Goal: Transaction & Acquisition: Purchase product/service

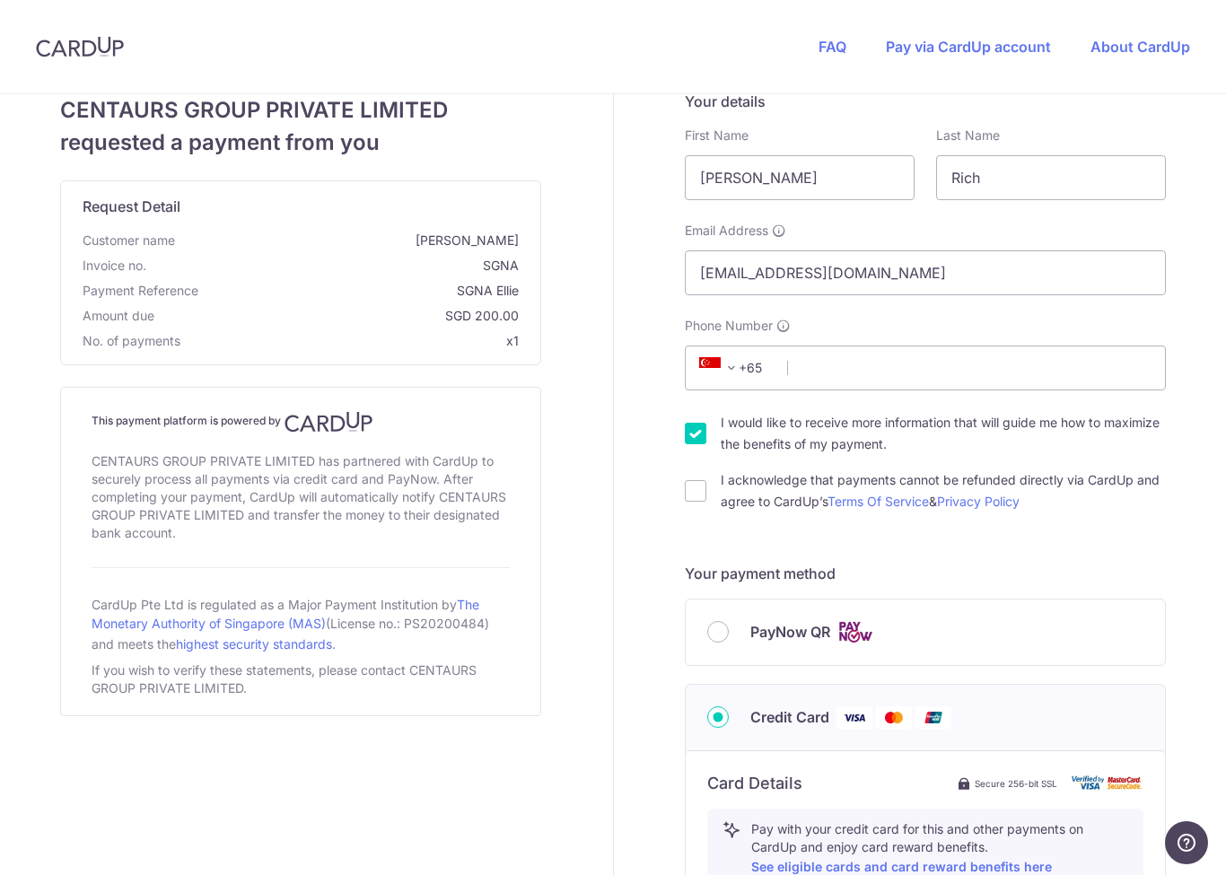
scroll to position [23, 0]
click at [727, 631] on input "PayNow QR" at bounding box center [718, 634] width 22 height 22
radio input "true"
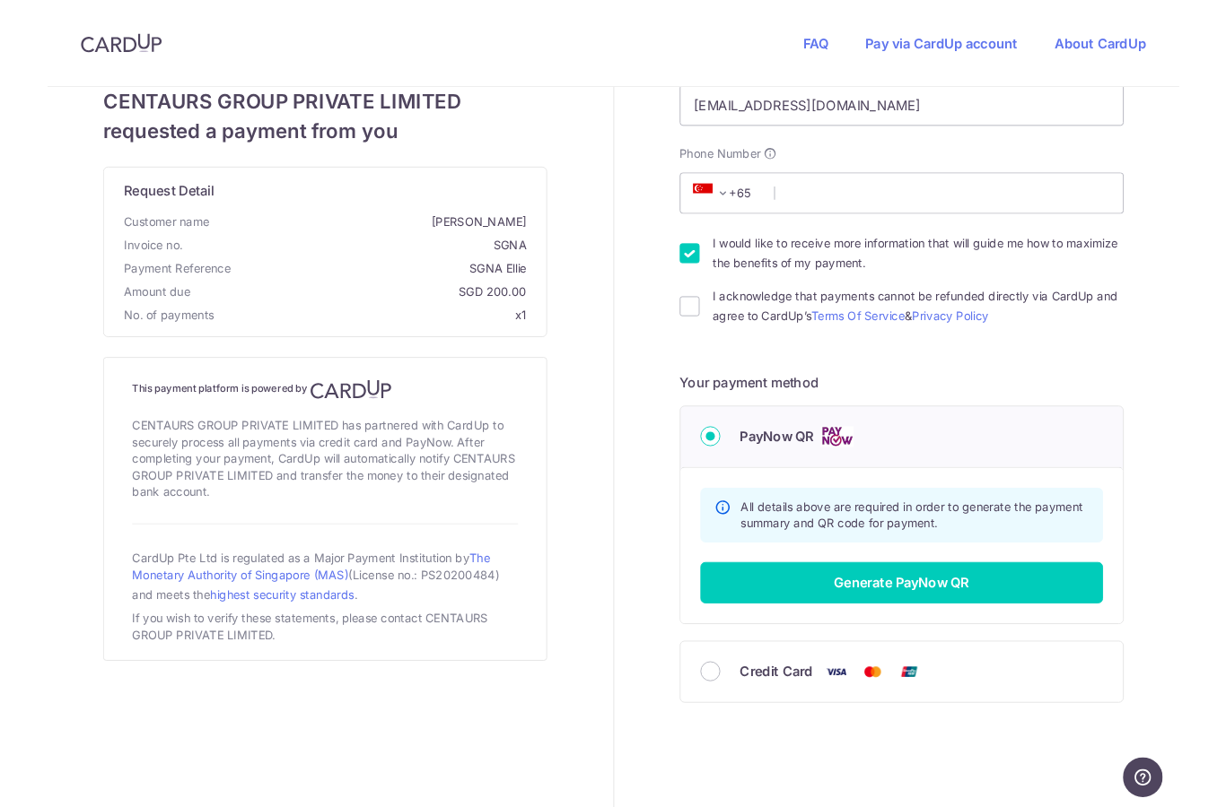
scroll to position [179, 0]
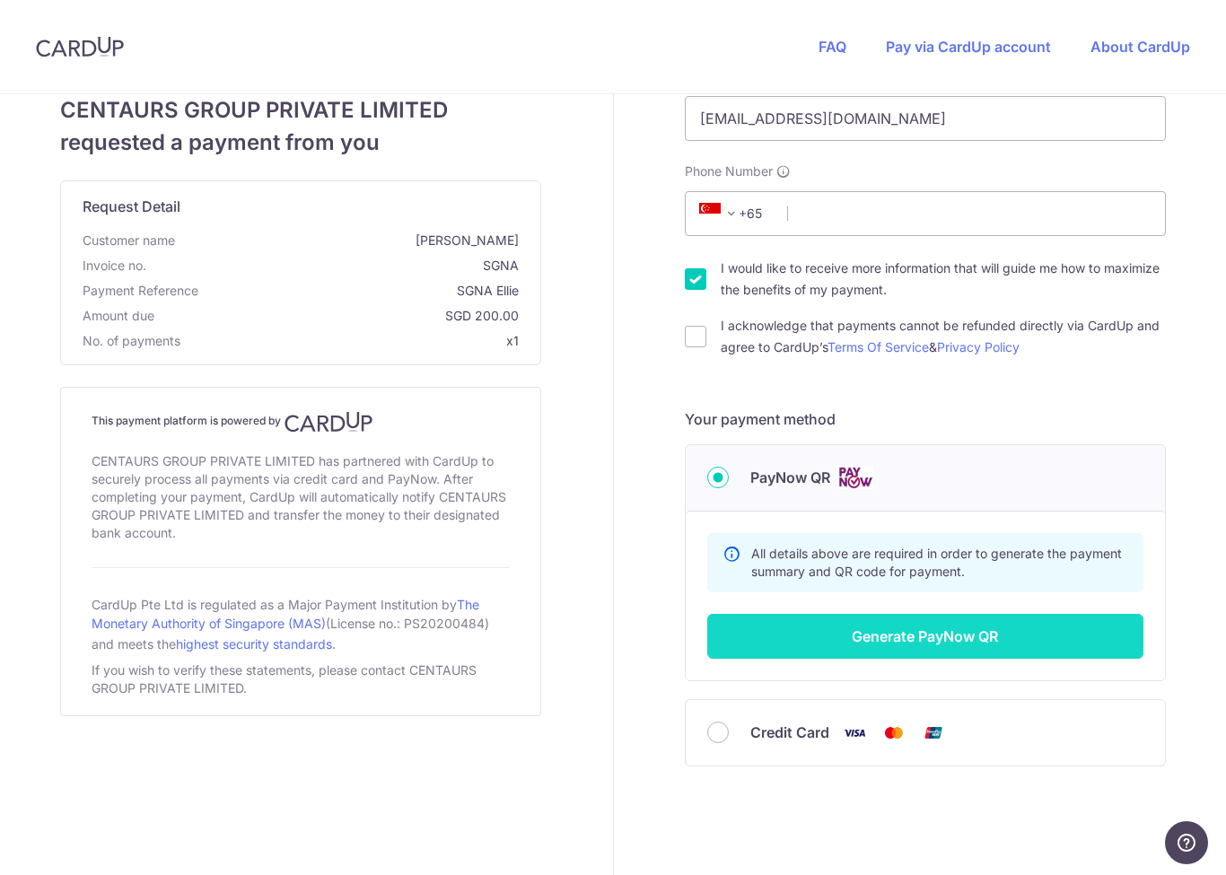
click at [846, 638] on button "Generate PayNow QR" at bounding box center [925, 636] width 436 height 45
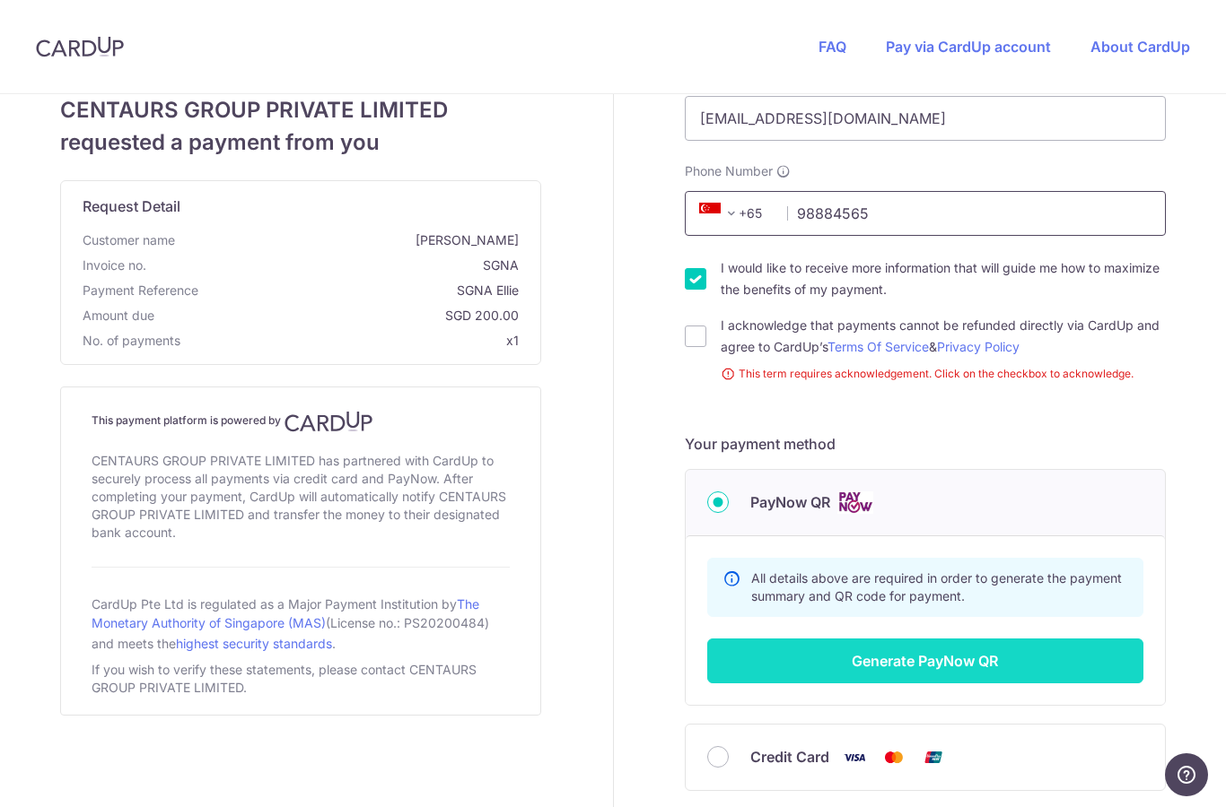
type input "98884565"
click at [816, 648] on button "Generate PayNow QR" at bounding box center [925, 661] width 436 height 45
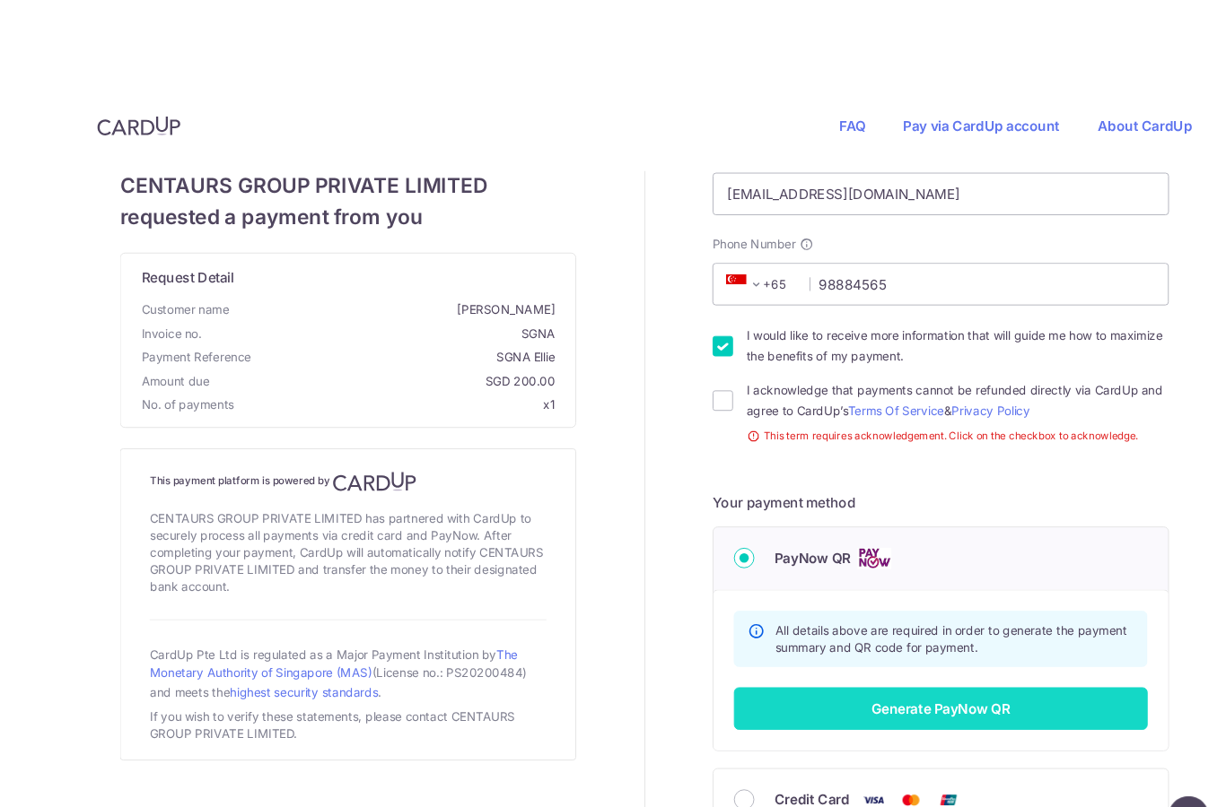
click at [706, 347] on input "I acknowledge that payments cannot be refunded directly via CardUp and agree to…" at bounding box center [696, 337] width 22 height 22
checkbox input "true"
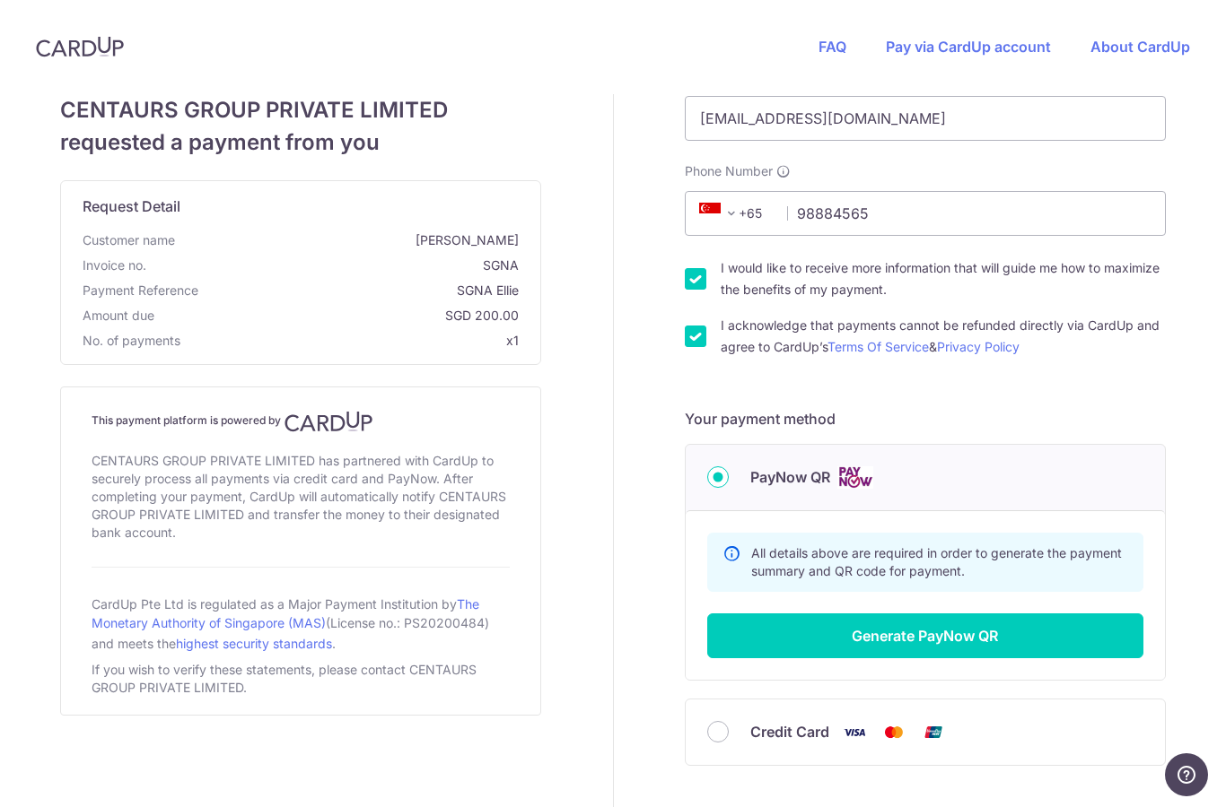
click at [465, 722] on div "CENTAURS GROUP PRIVATE LIMITED requested a payment from you Request Detail Cust…" at bounding box center [301, 417] width 624 height 1004
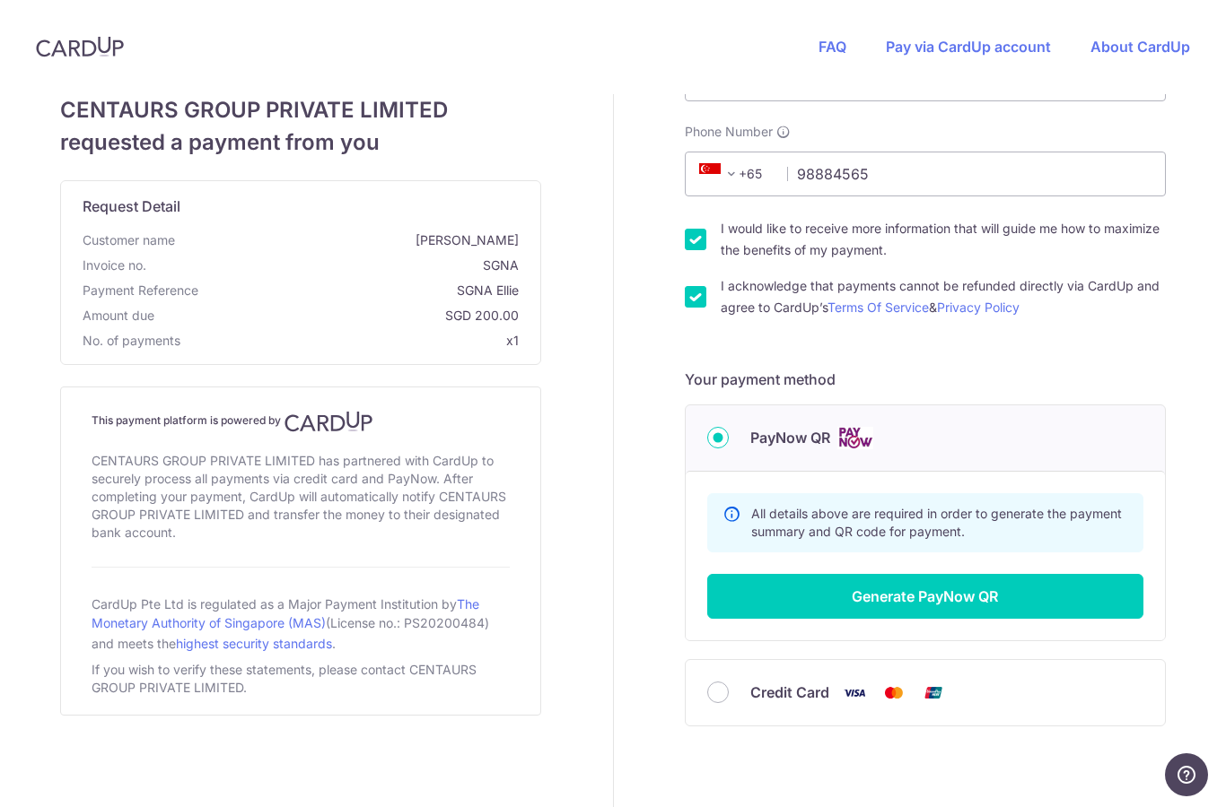
click at [0, 0] on html "FAQ Pay via CardUp account About CardUp CENTAURS GROUP PRIVATE LIMITED requeste…" at bounding box center [613, 403] width 1226 height 807
click at [1224, 57] on div "FAQ Pay via CardUp account About CardUp" at bounding box center [1003, 46] width 443 height 57
click at [0, 0] on html "FAQ Pay via CardUp account About CardUp CENTAURS GROUP PRIVATE LIMITED requeste…" at bounding box center [613, 403] width 1226 height 807
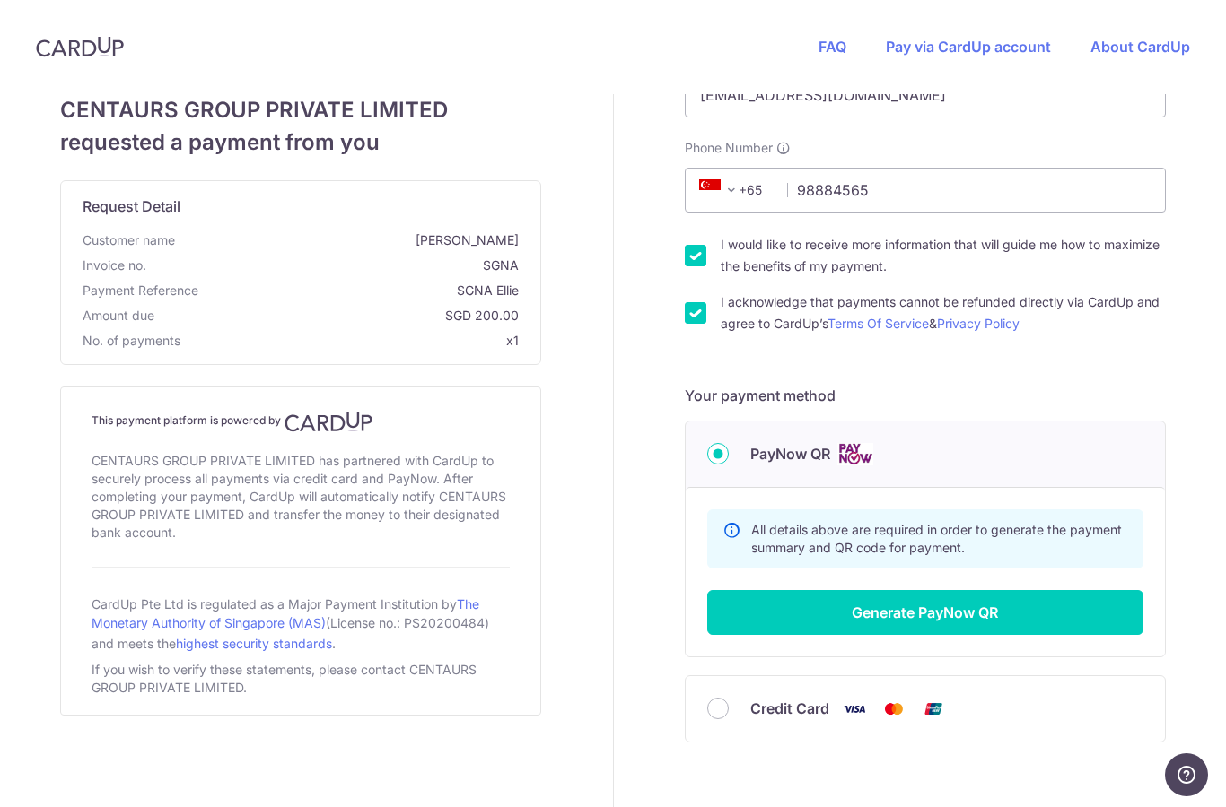
click at [1219, 733] on div "Your details First Name [PERSON_NAME] Last Name Rich Email Address [EMAIL_ADDRE…" at bounding box center [926, 393] width 624 height 1004
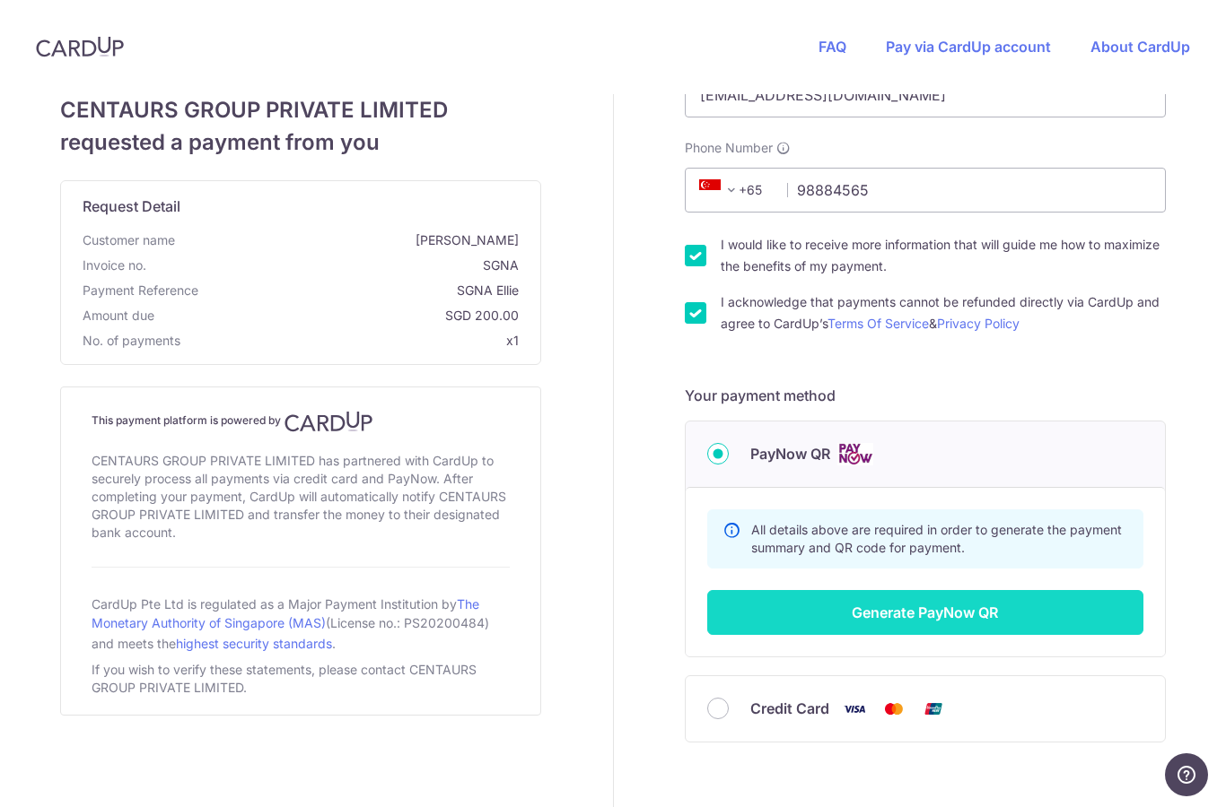
click at [791, 612] on button "Generate PayNow QR" at bounding box center [925, 612] width 436 height 45
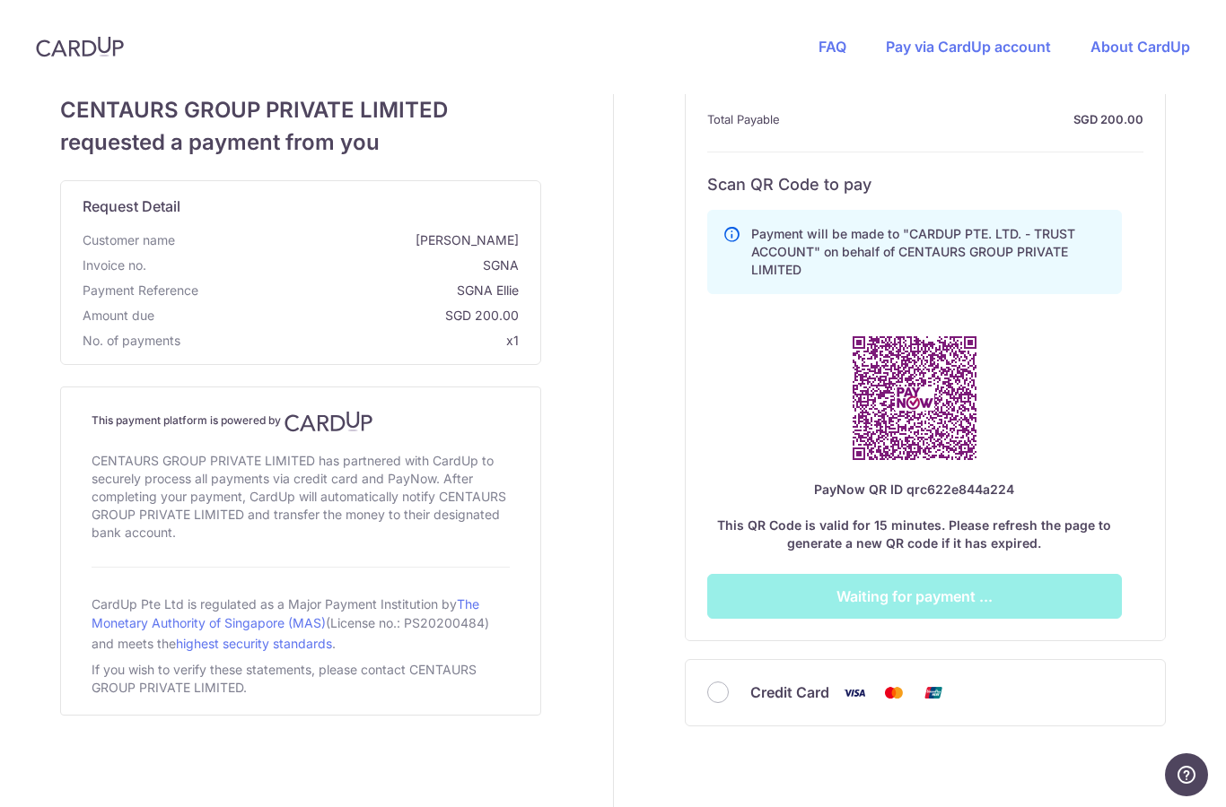
scroll to position [244, 0]
